Goal: Check status: Check status

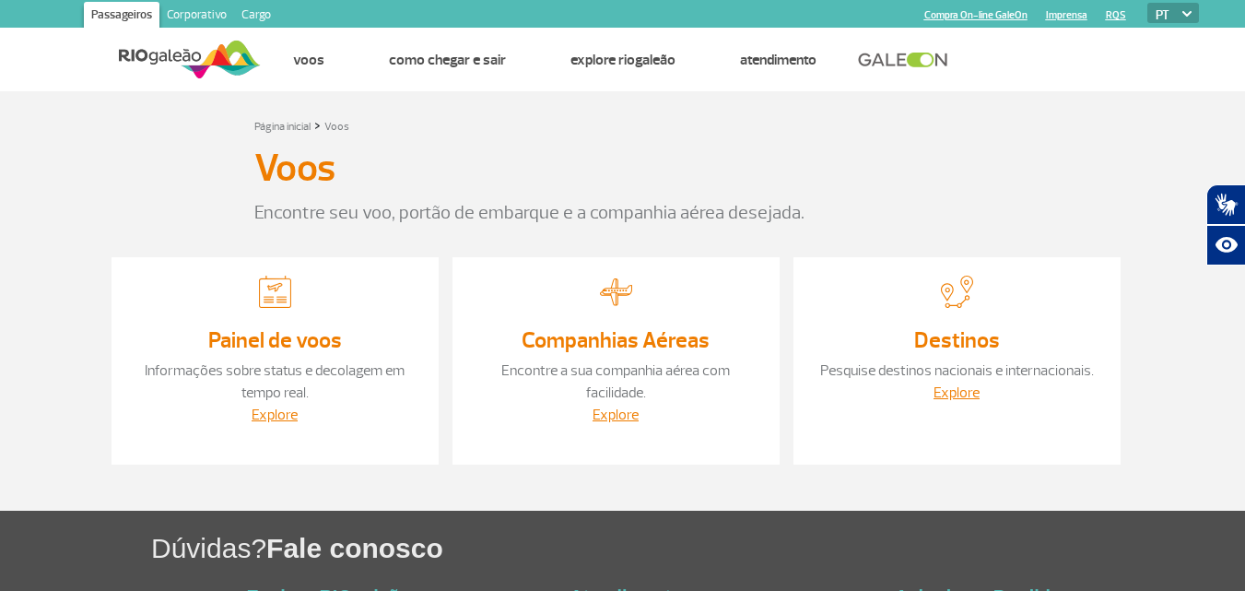
click at [926, 186] on div "Voos" at bounding box center [623, 172] width 738 height 53
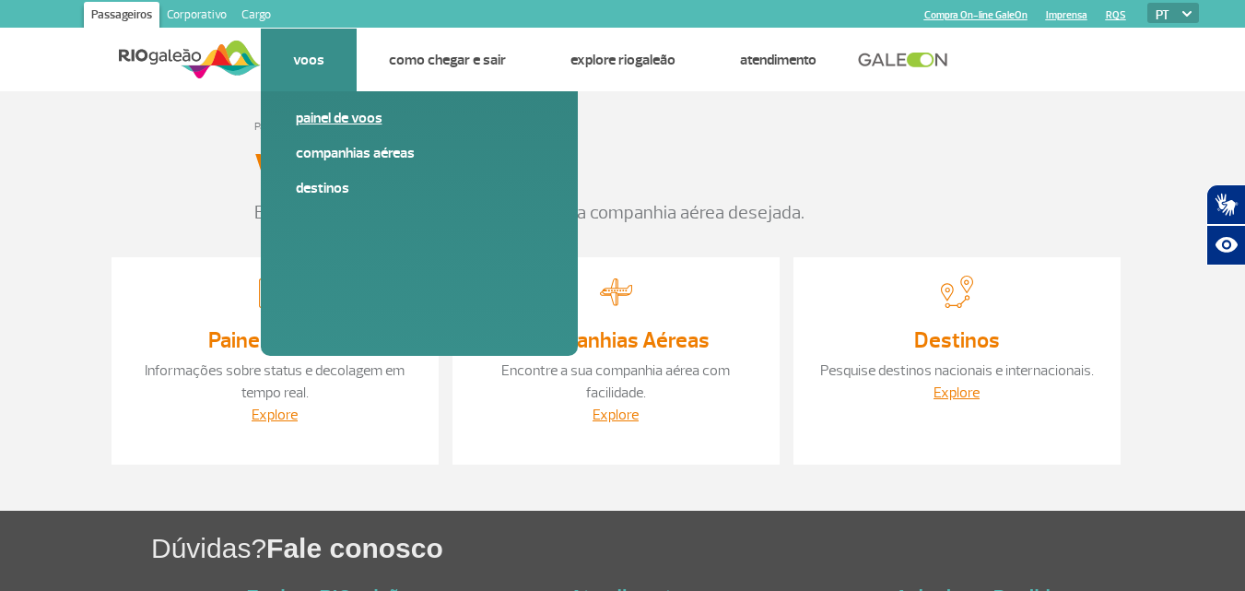
click at [313, 118] on link "Painel de voos" at bounding box center [419, 118] width 247 height 20
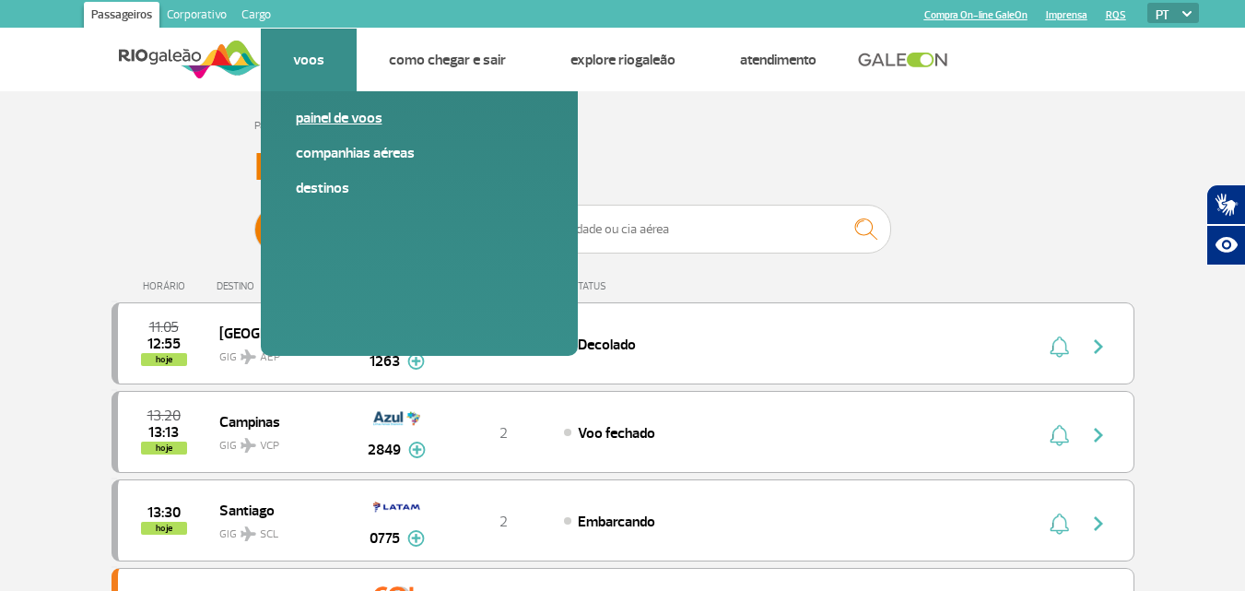
click at [376, 115] on link "Painel de voos" at bounding box center [419, 118] width 247 height 20
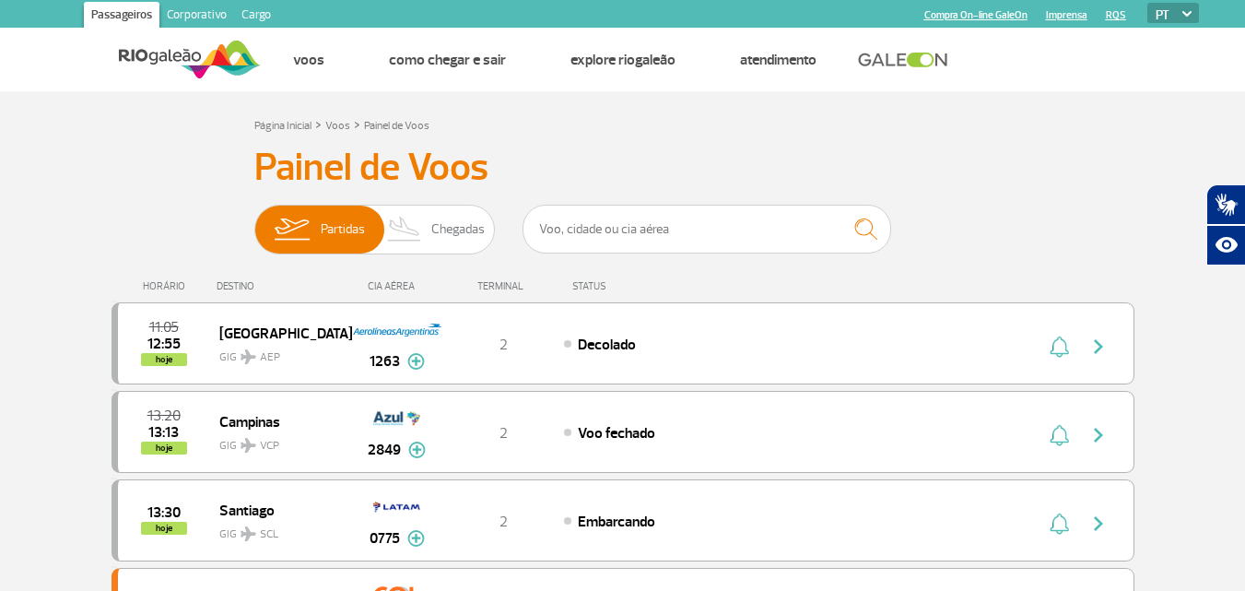
click at [680, 134] on div "Página Inicial > Voos > Painel de Voos" at bounding box center [623, 124] width 738 height 22
click at [462, 218] on span "Chegadas" at bounding box center [457, 230] width 53 height 48
click at [254, 220] on input "Partidas Chegadas" at bounding box center [254, 220] width 0 height 0
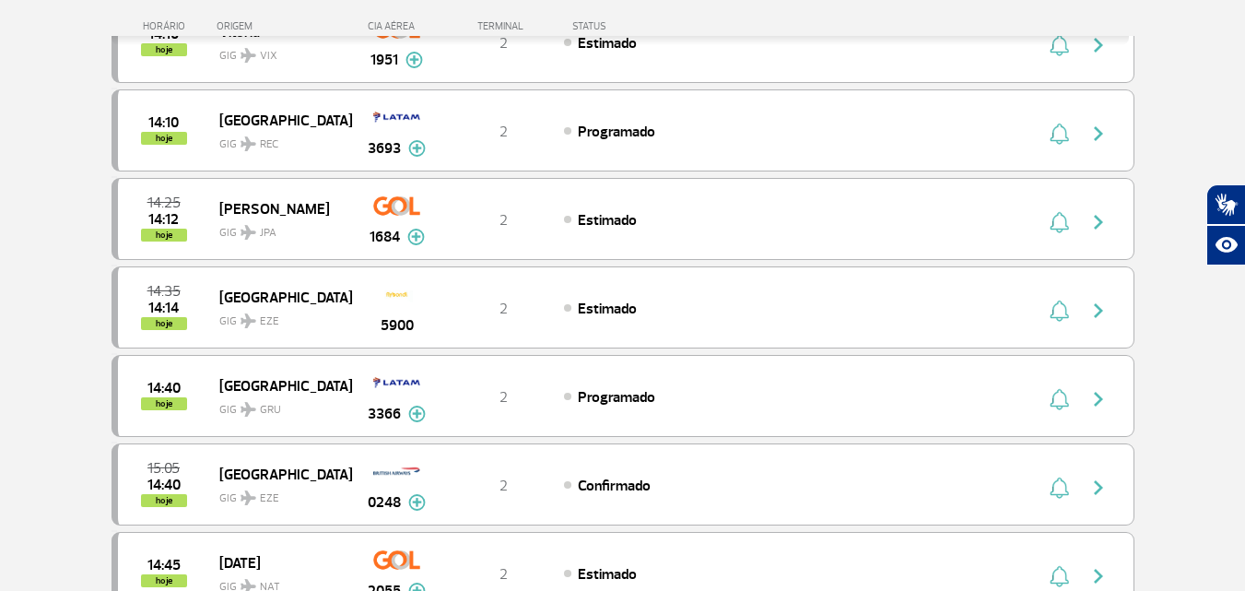
scroll to position [1906, 0]
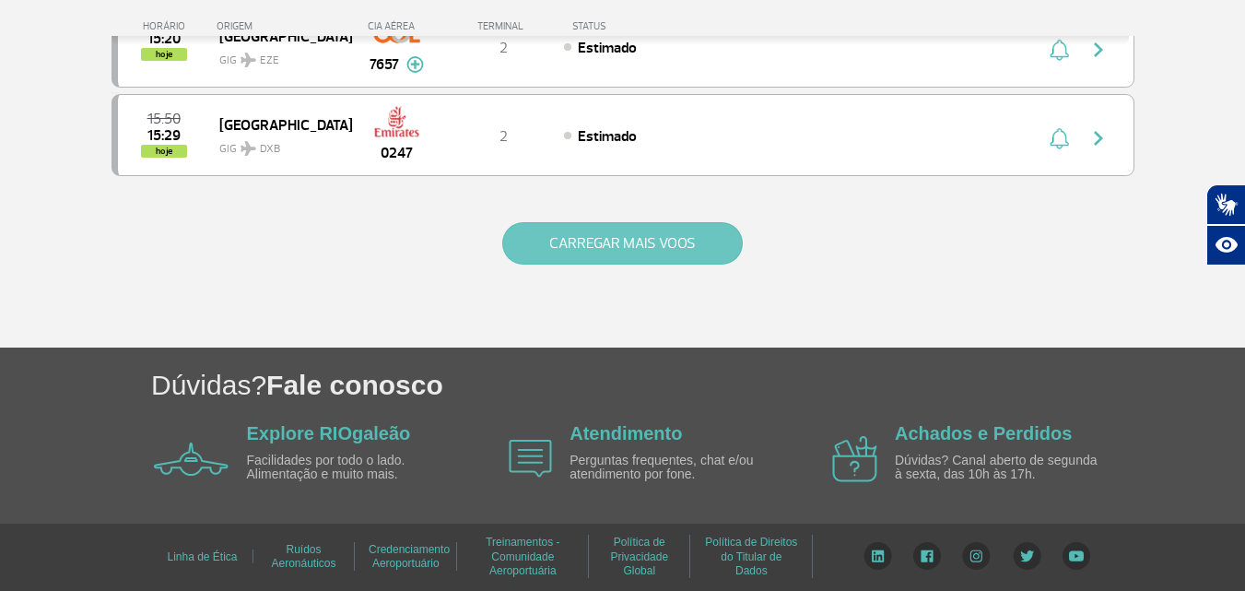
click at [668, 250] on button "CARREGAR MAIS VOOS" at bounding box center [622, 243] width 241 height 42
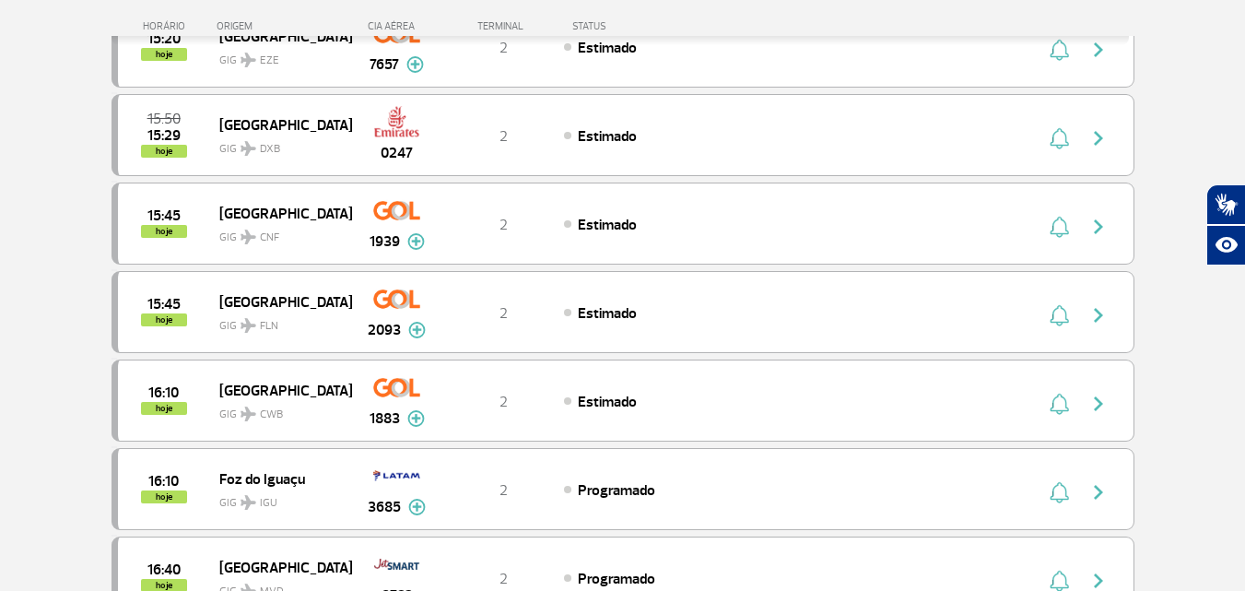
scroll to position [3676, 0]
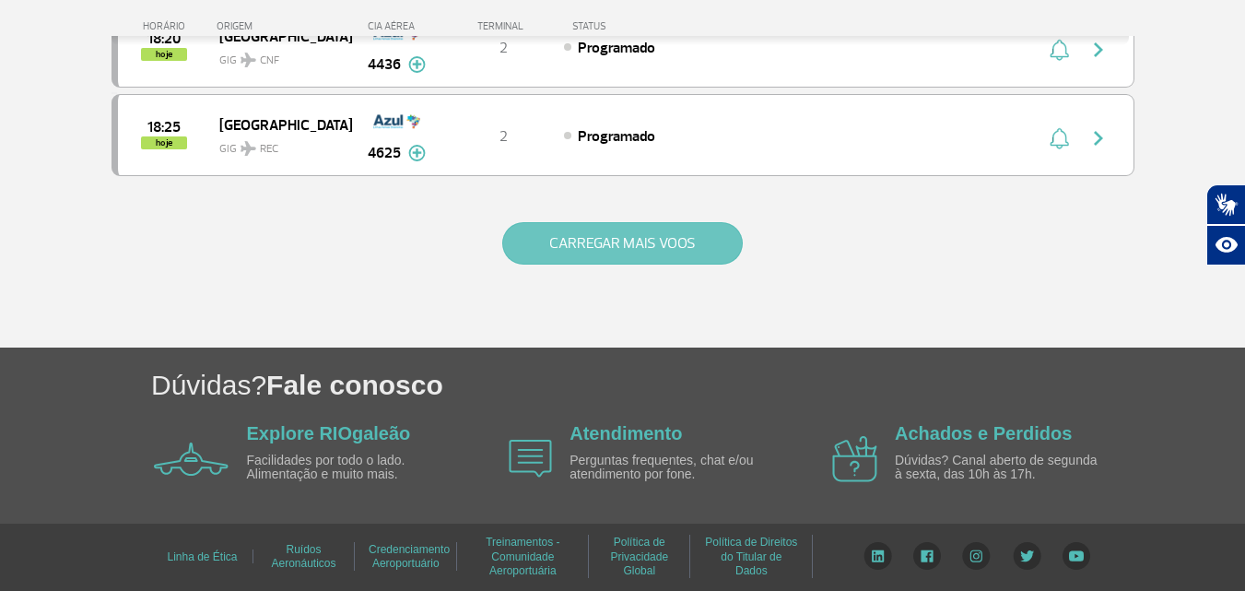
click at [664, 250] on button "CARREGAR MAIS VOOS" at bounding box center [622, 243] width 241 height 42
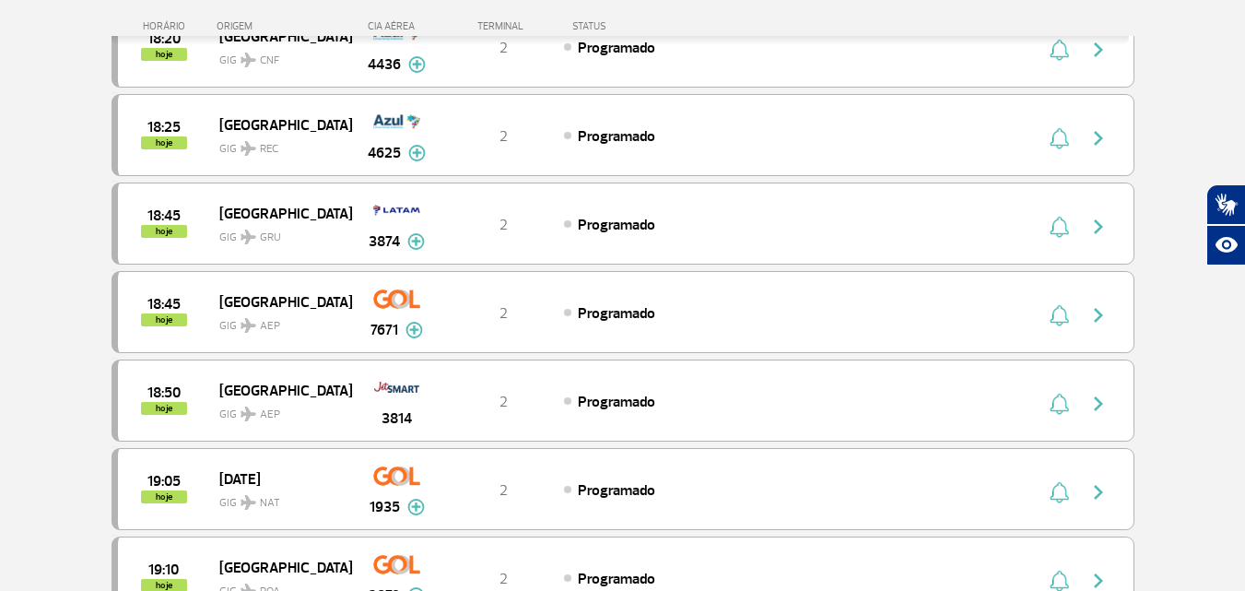
scroll to position [5447, 0]
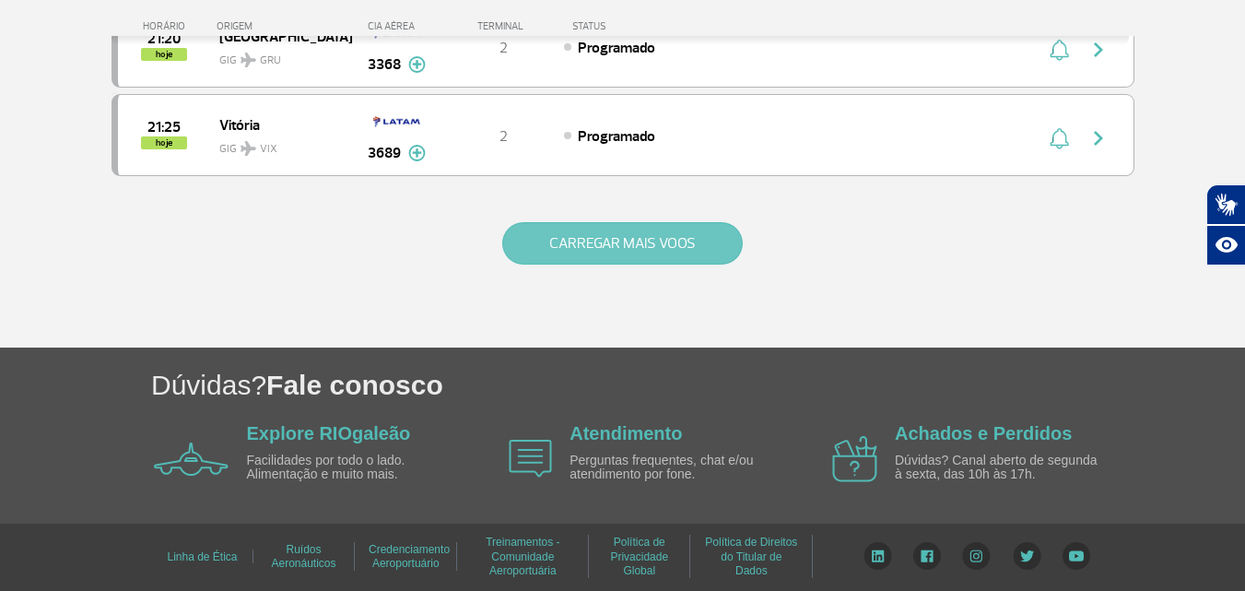
click at [683, 255] on button "CARREGAR MAIS VOOS" at bounding box center [622, 243] width 241 height 42
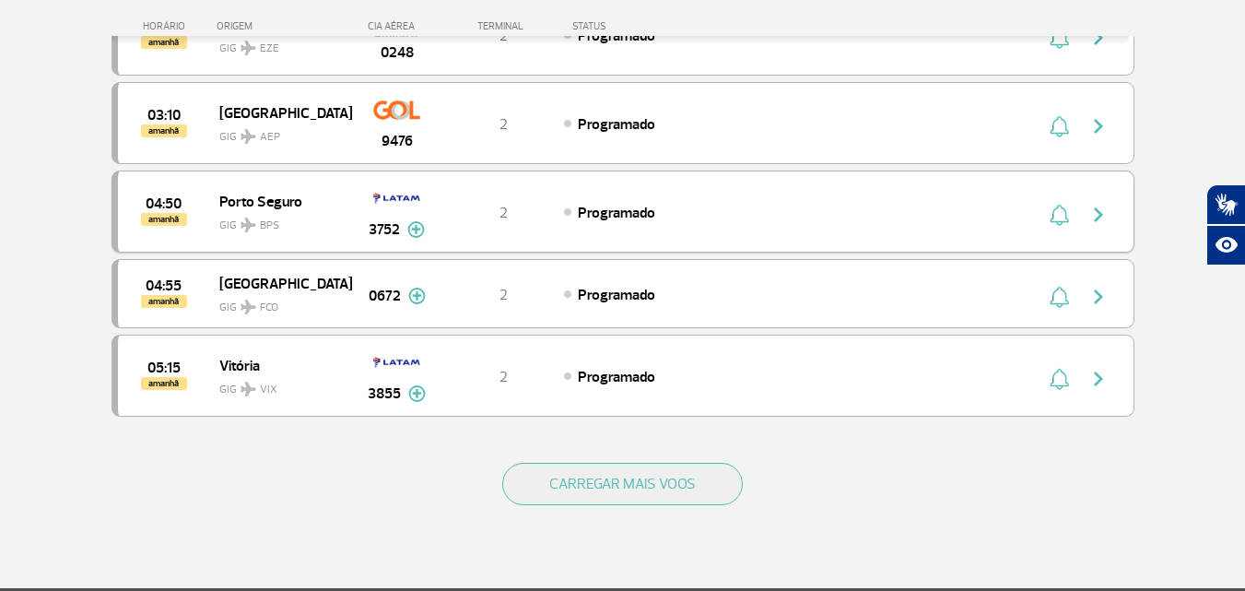
scroll to position [6971, 0]
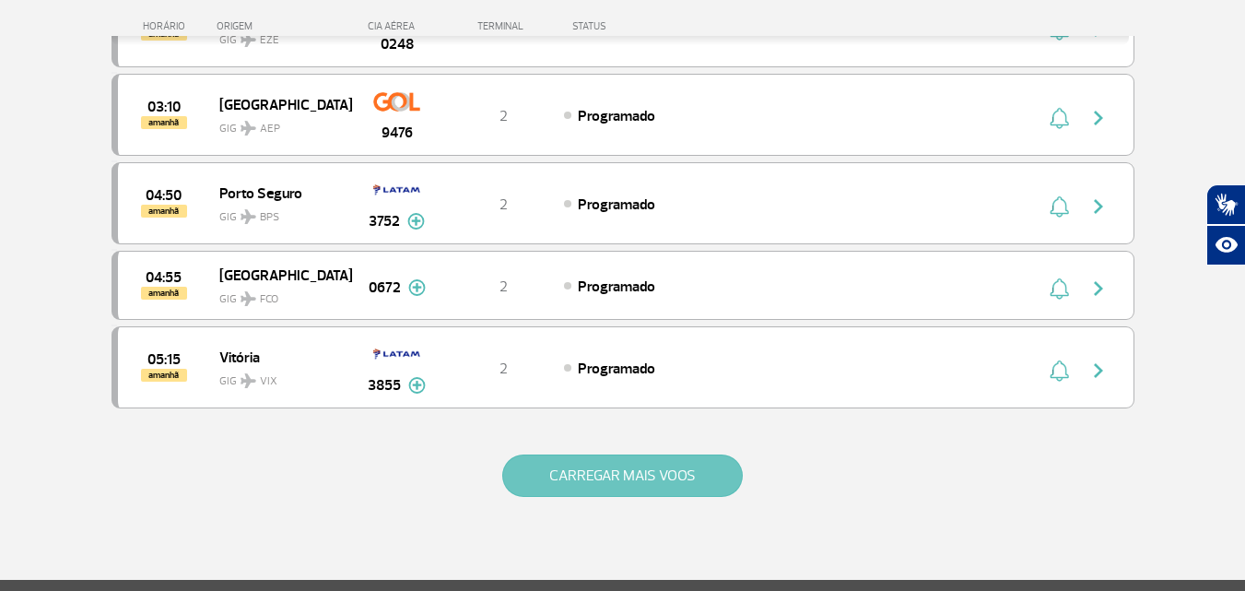
click at [660, 473] on button "CARREGAR MAIS VOOS" at bounding box center [622, 475] width 241 height 42
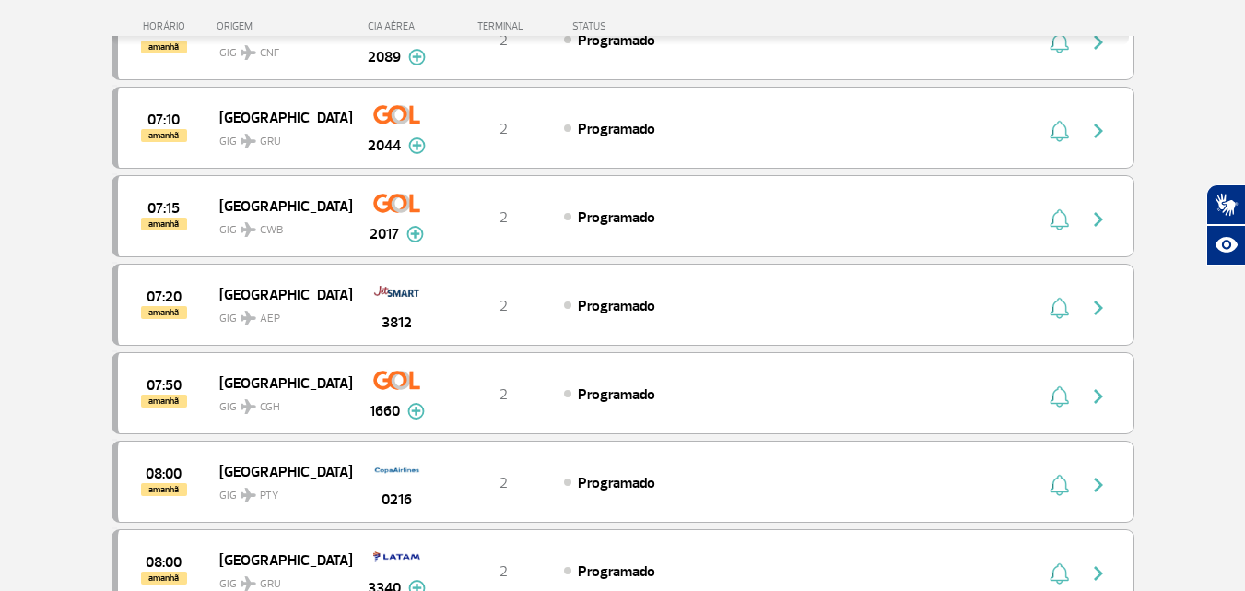
scroll to position [8815, 0]
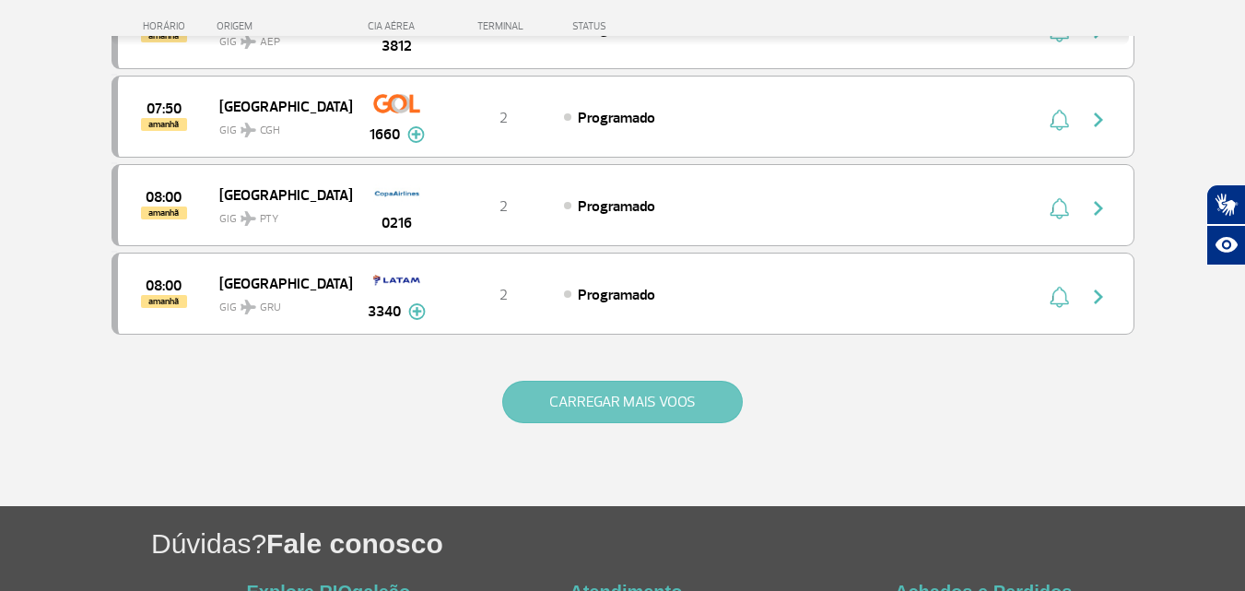
click at [622, 401] on button "CARREGAR MAIS VOOS" at bounding box center [622, 402] width 241 height 42
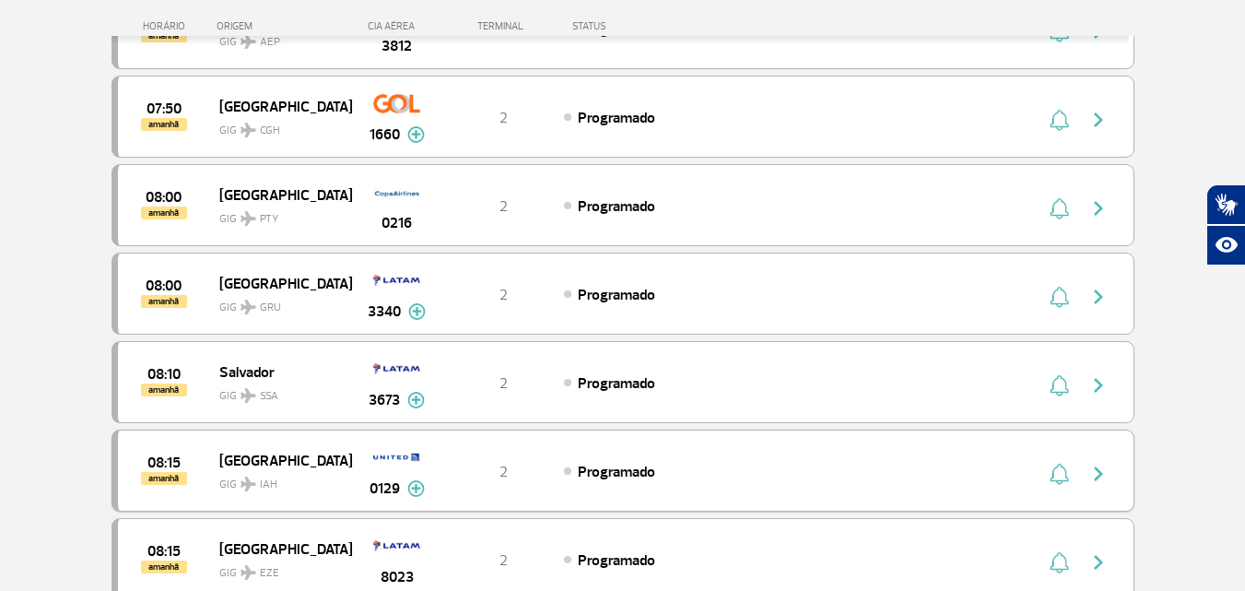
click at [1051, 473] on img "button" at bounding box center [1059, 474] width 19 height 22
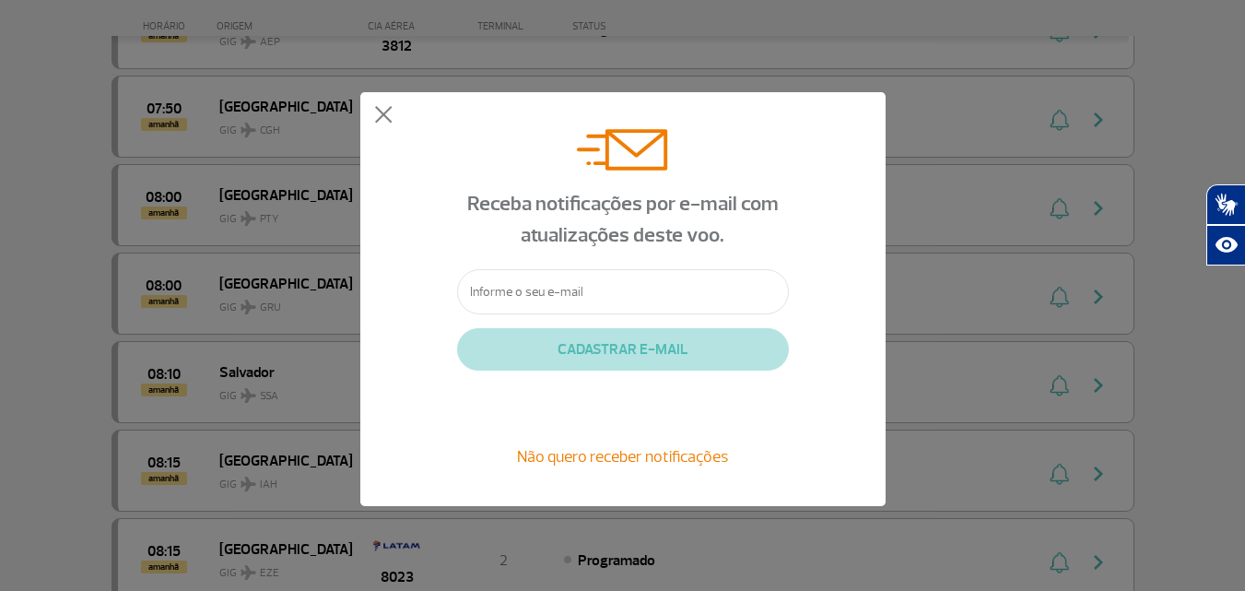
click at [589, 297] on input "text" at bounding box center [623, 291] width 332 height 45
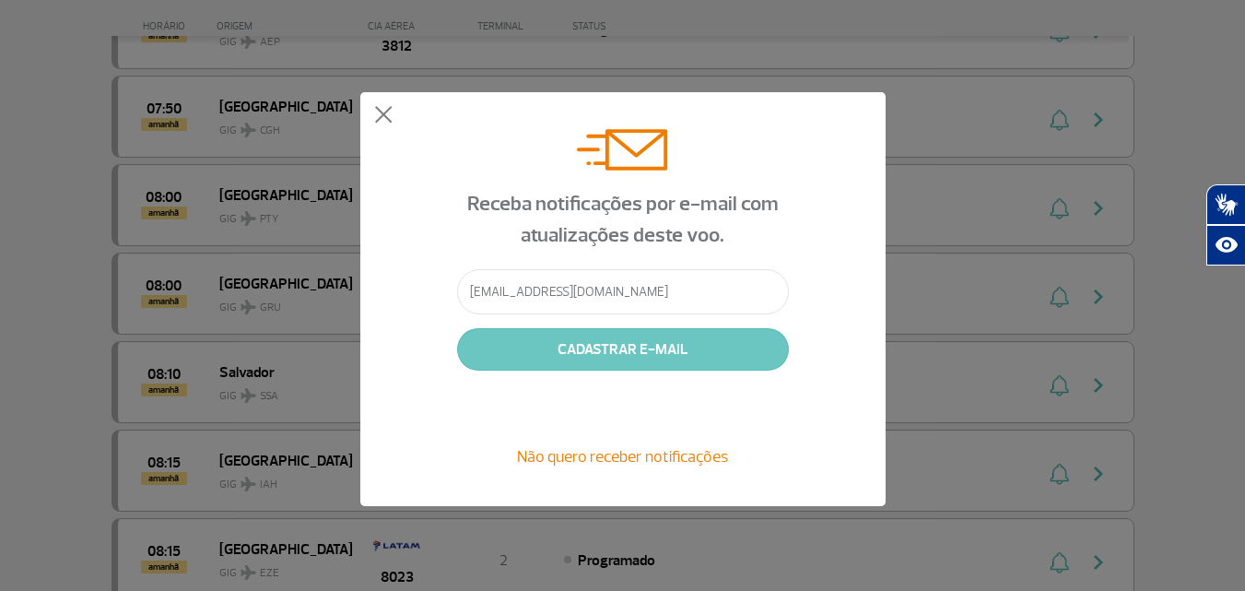
type input "[EMAIL_ADDRESS][DOMAIN_NAME]"
click at [605, 350] on button "CADASTRAR E-MAIL" at bounding box center [623, 349] width 332 height 42
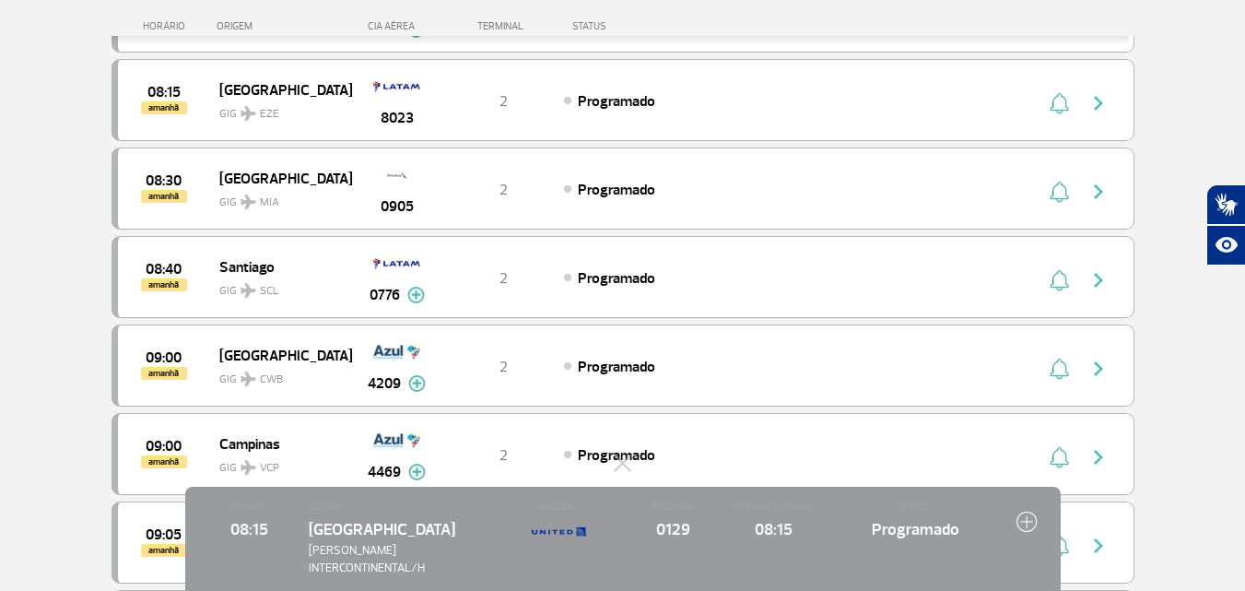
scroll to position [9276, 0]
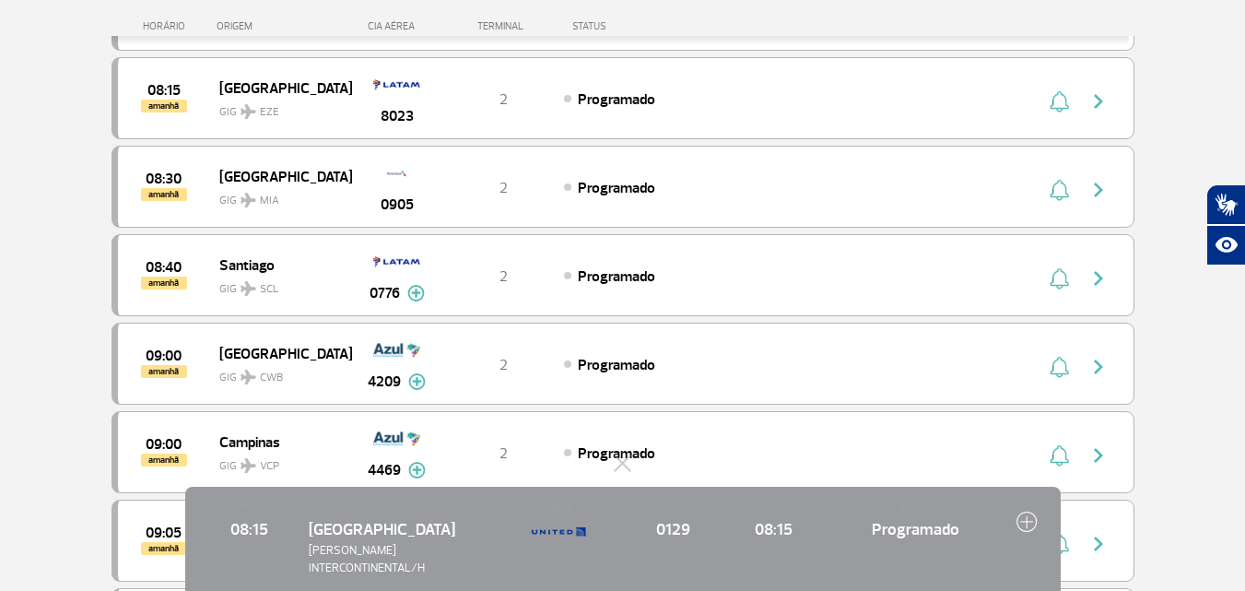
click at [1021, 532] on img at bounding box center [1027, 521] width 21 height 21
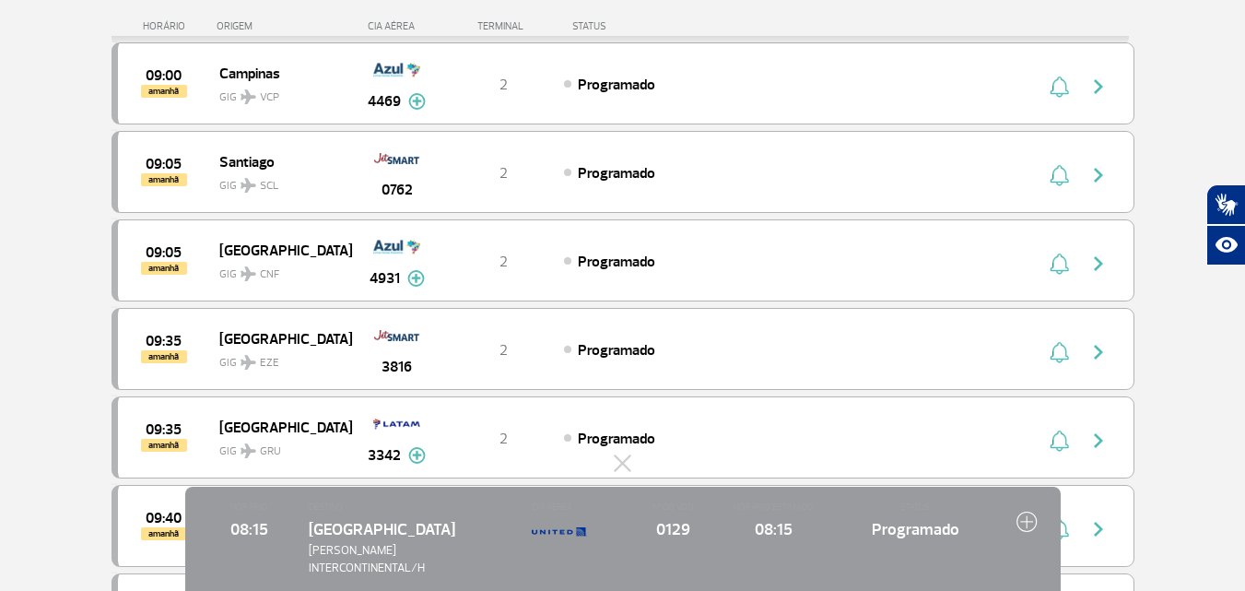
click at [482, 538] on div "Houston [PERSON_NAME] INTERCONTINENTAL/H" at bounding box center [412, 547] width 206 height 60
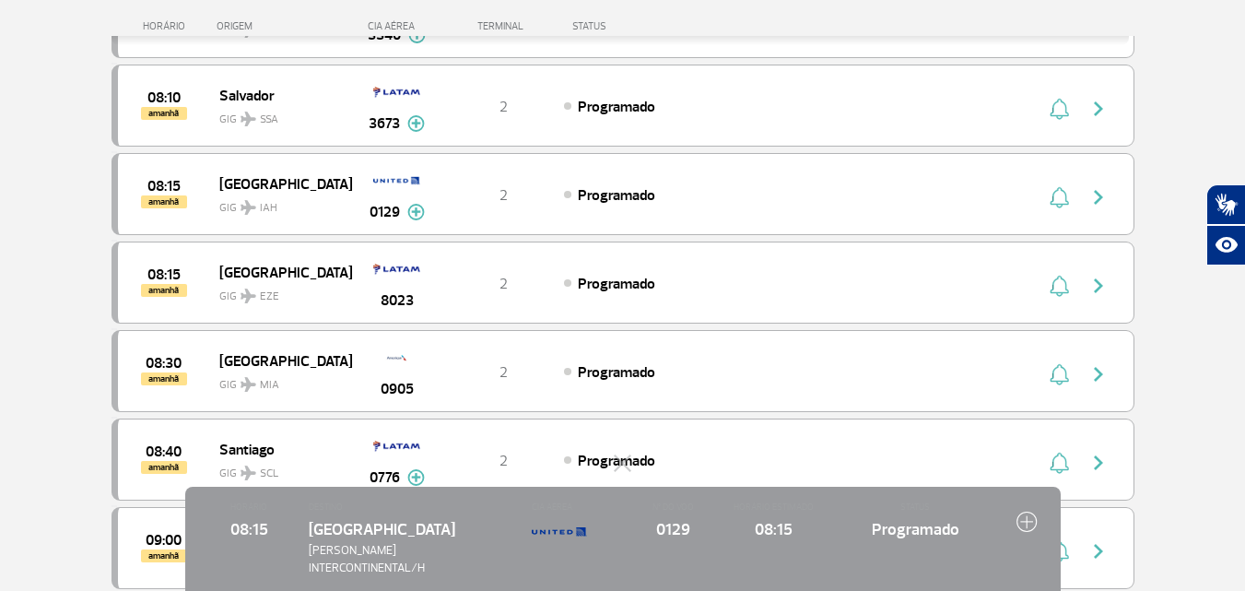
scroll to position [8999, 0]
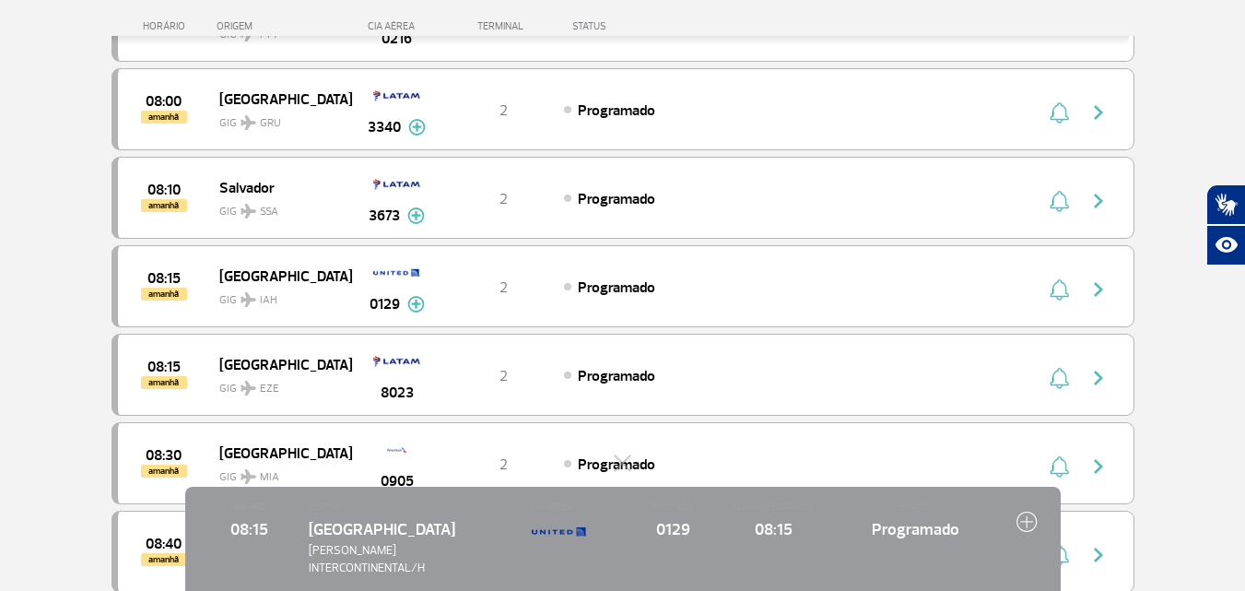
click at [1026, 529] on img at bounding box center [1027, 521] width 21 height 21
click at [1027, 532] on img at bounding box center [1027, 521] width 21 height 21
click at [540, 550] on img at bounding box center [559, 531] width 55 height 37
click at [420, 513] on span "DESTINO" at bounding box center [412, 507] width 206 height 13
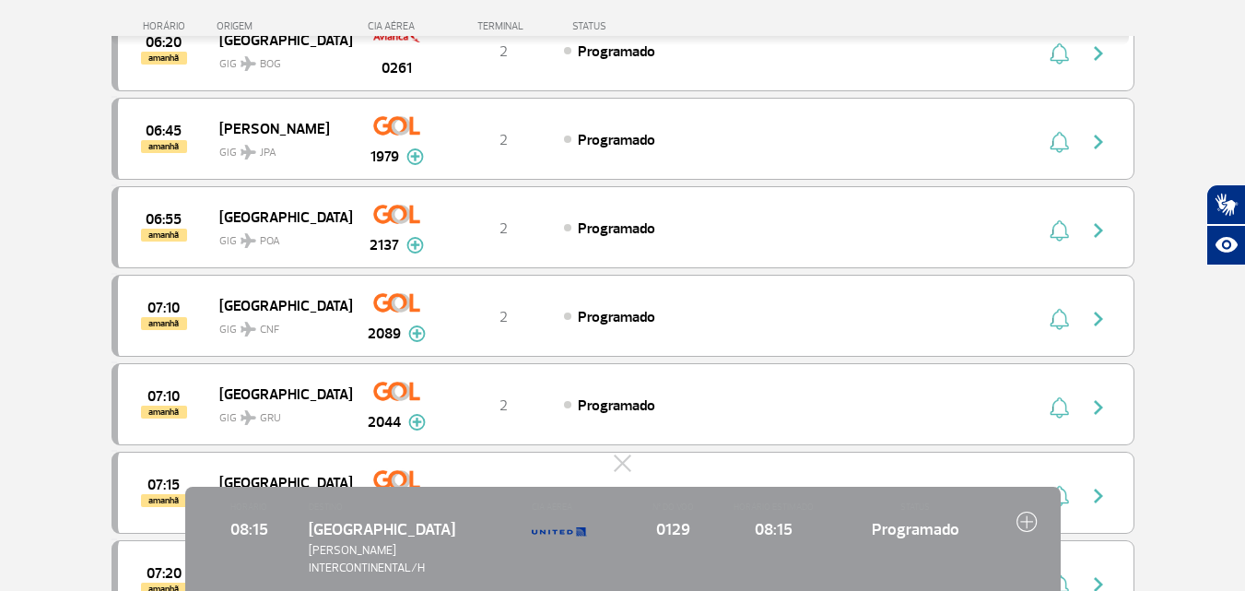
scroll to position [7985, 0]
